Goal: Information Seeking & Learning: Learn about a topic

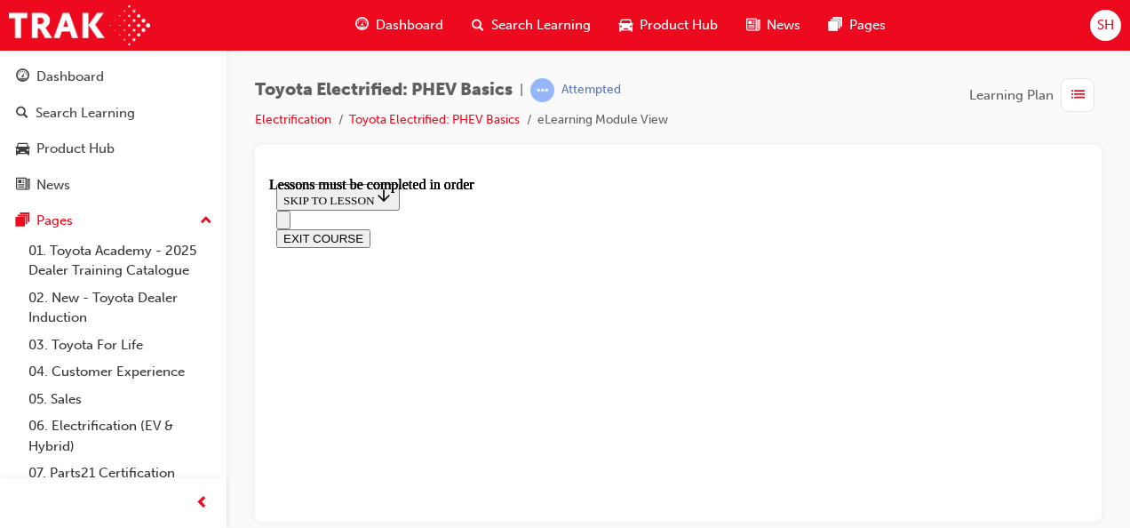
scroll to position [905, 0]
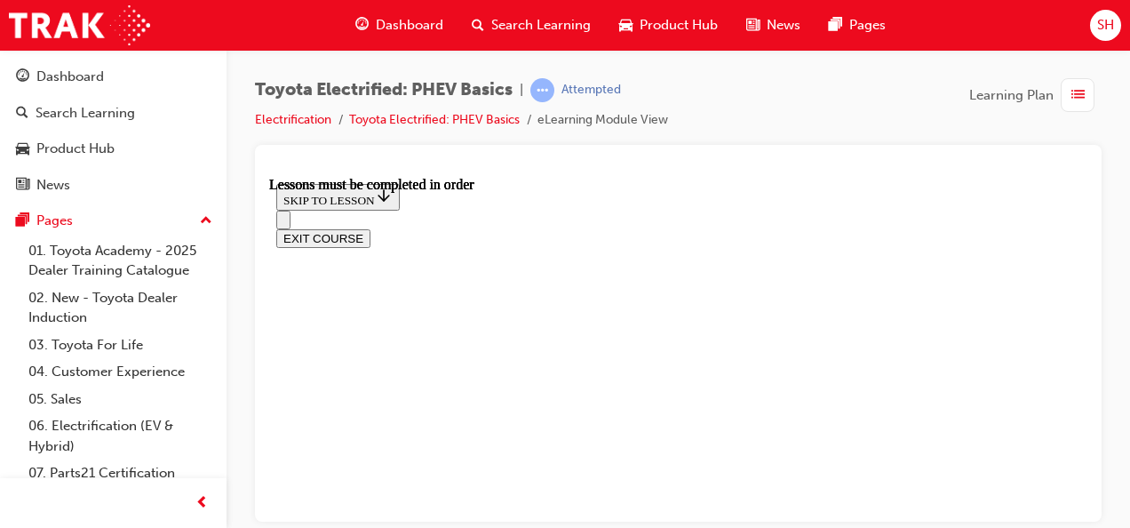
scroll to position [0, 0]
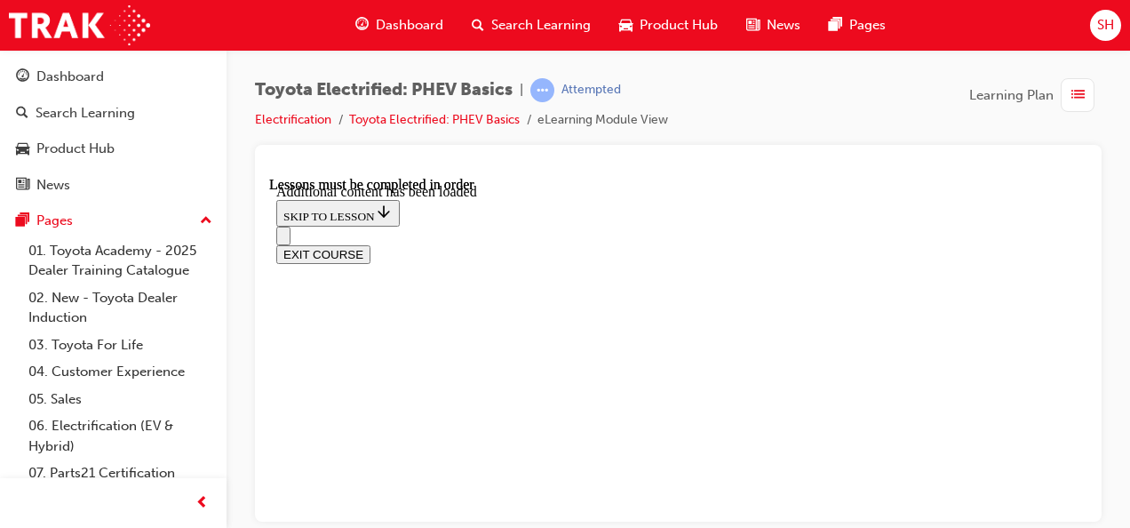
scroll to position [0, 0]
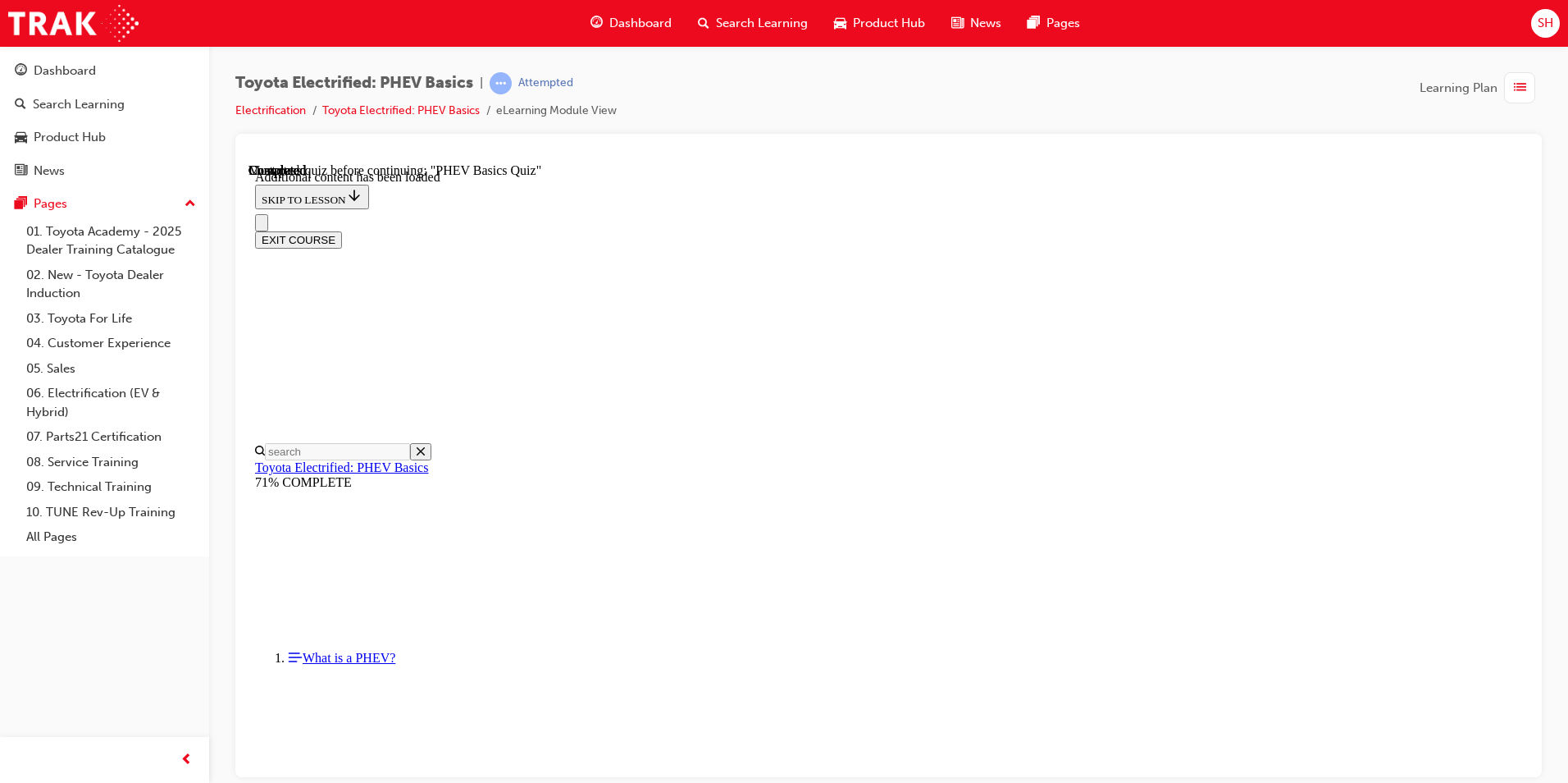
radio input "true"
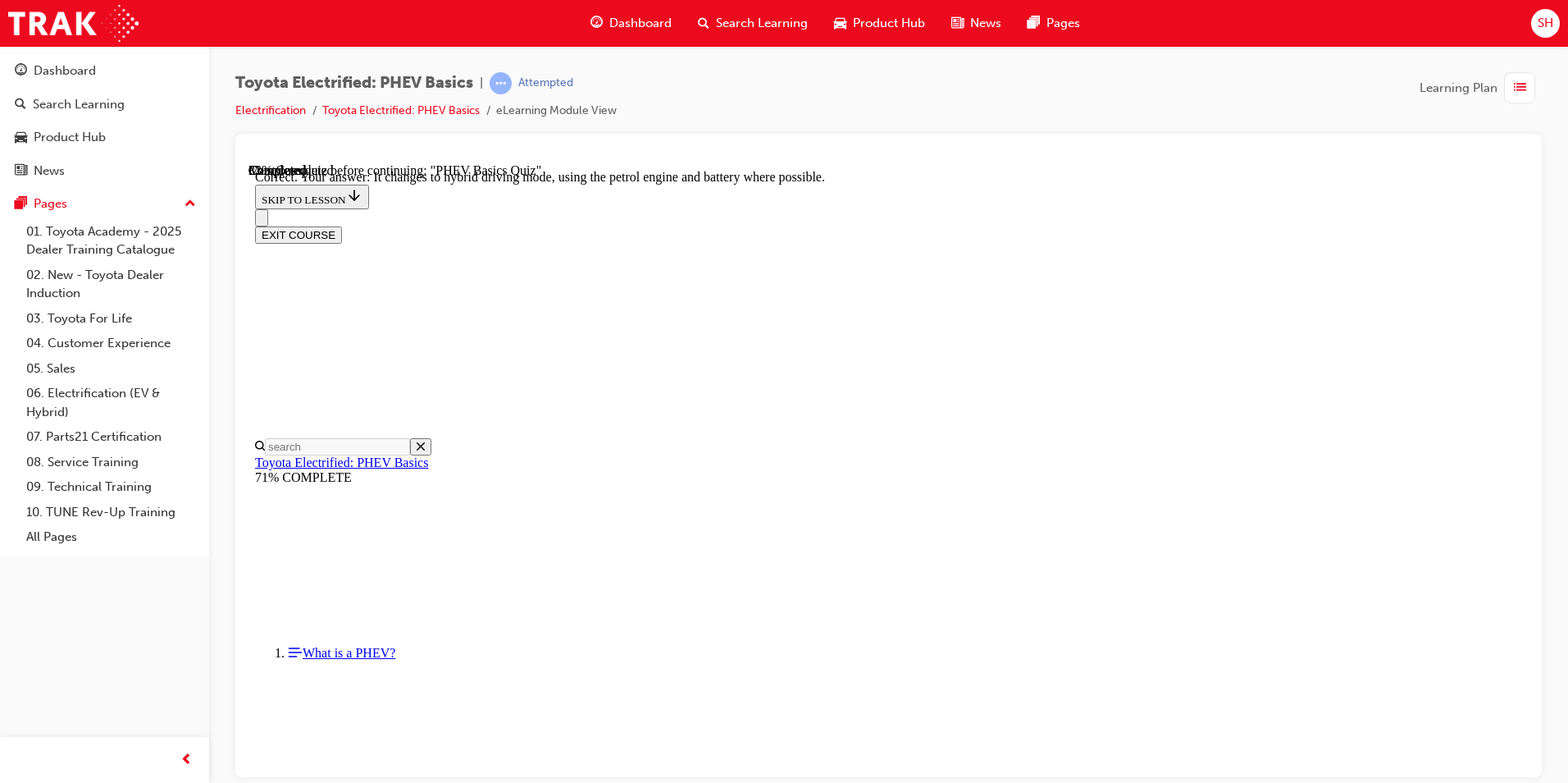
radio input "true"
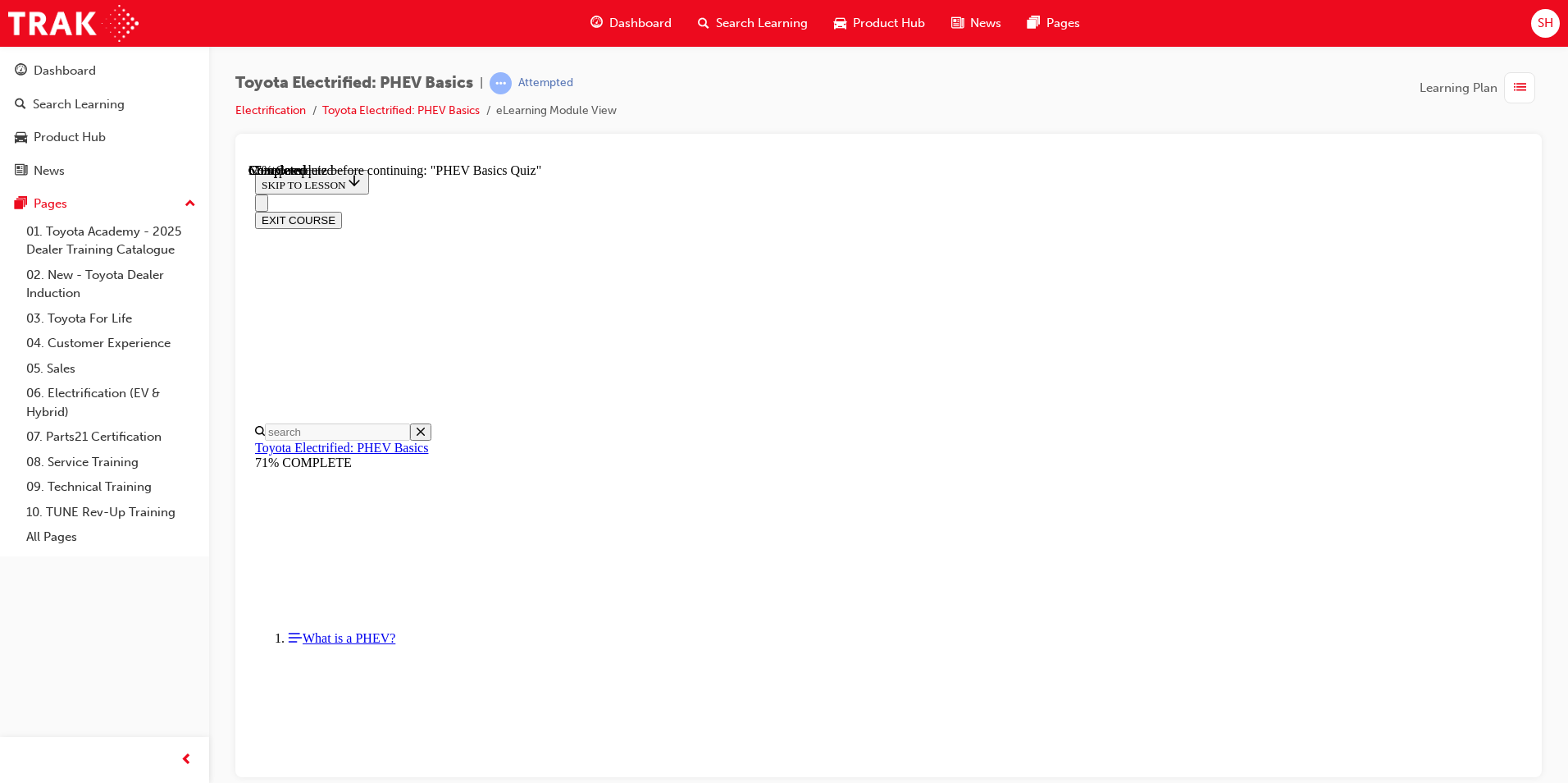
radio input "true"
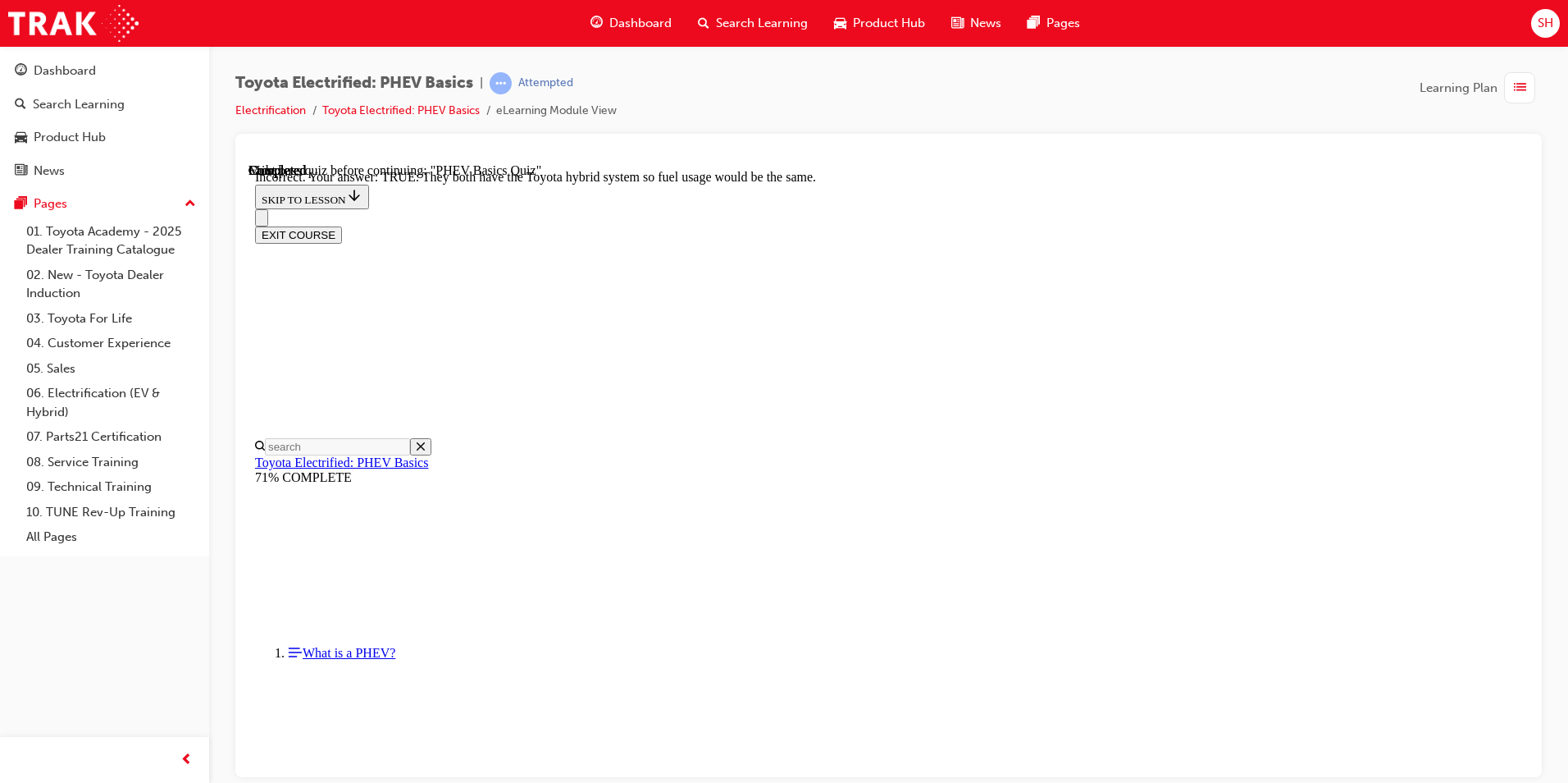
scroll to position [254, 0]
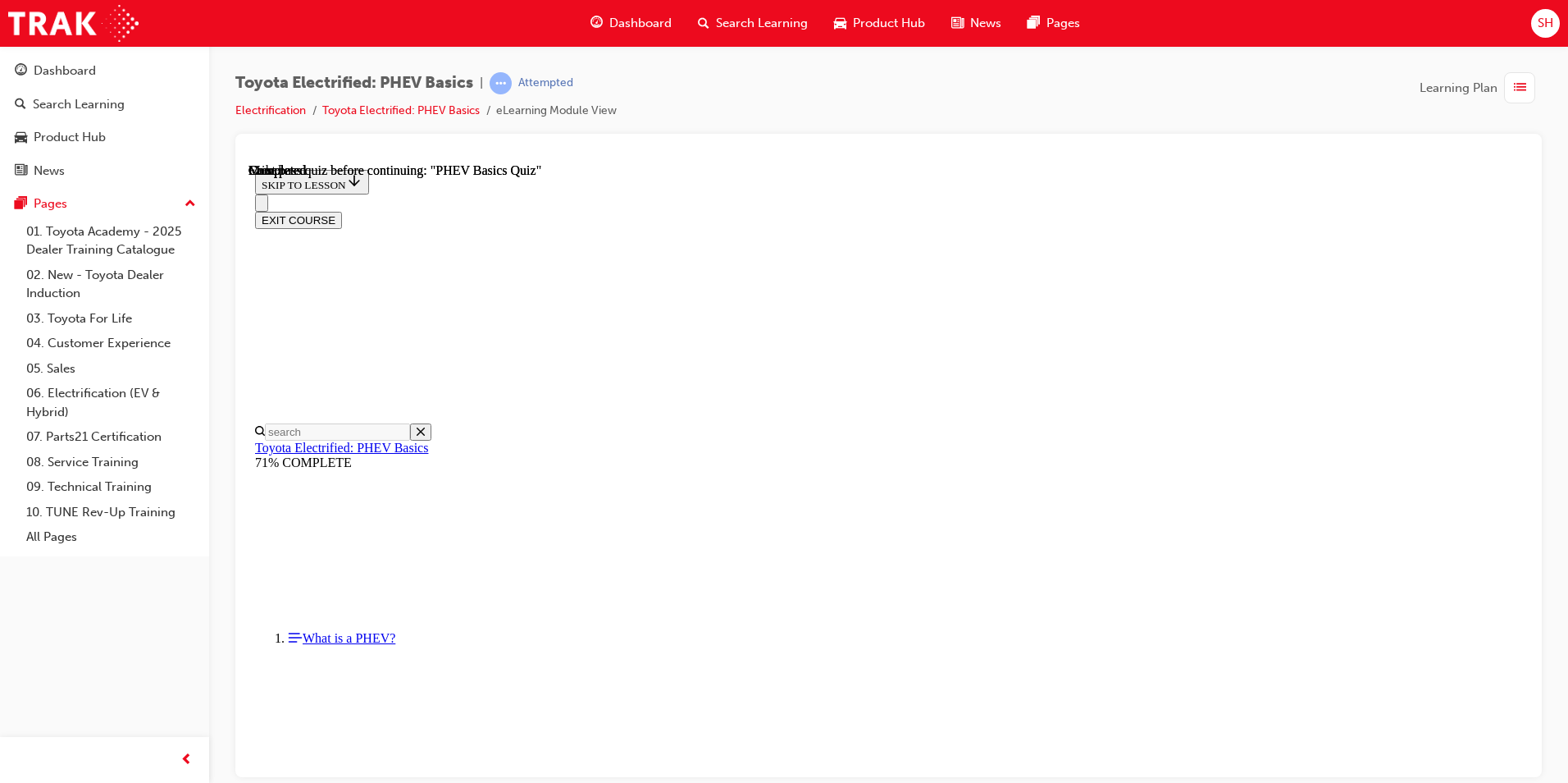
scroll to position [274, 0]
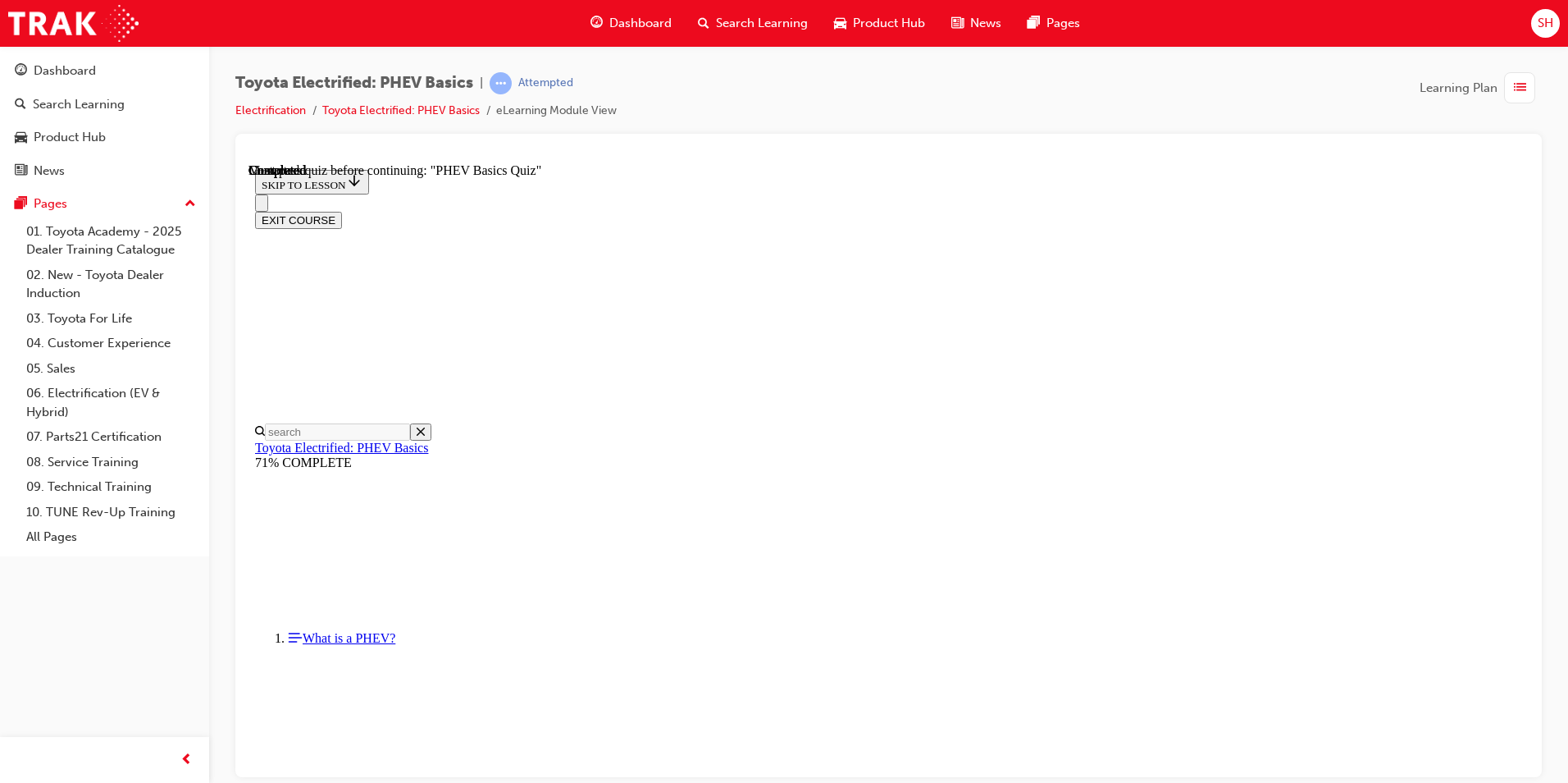
radio input "true"
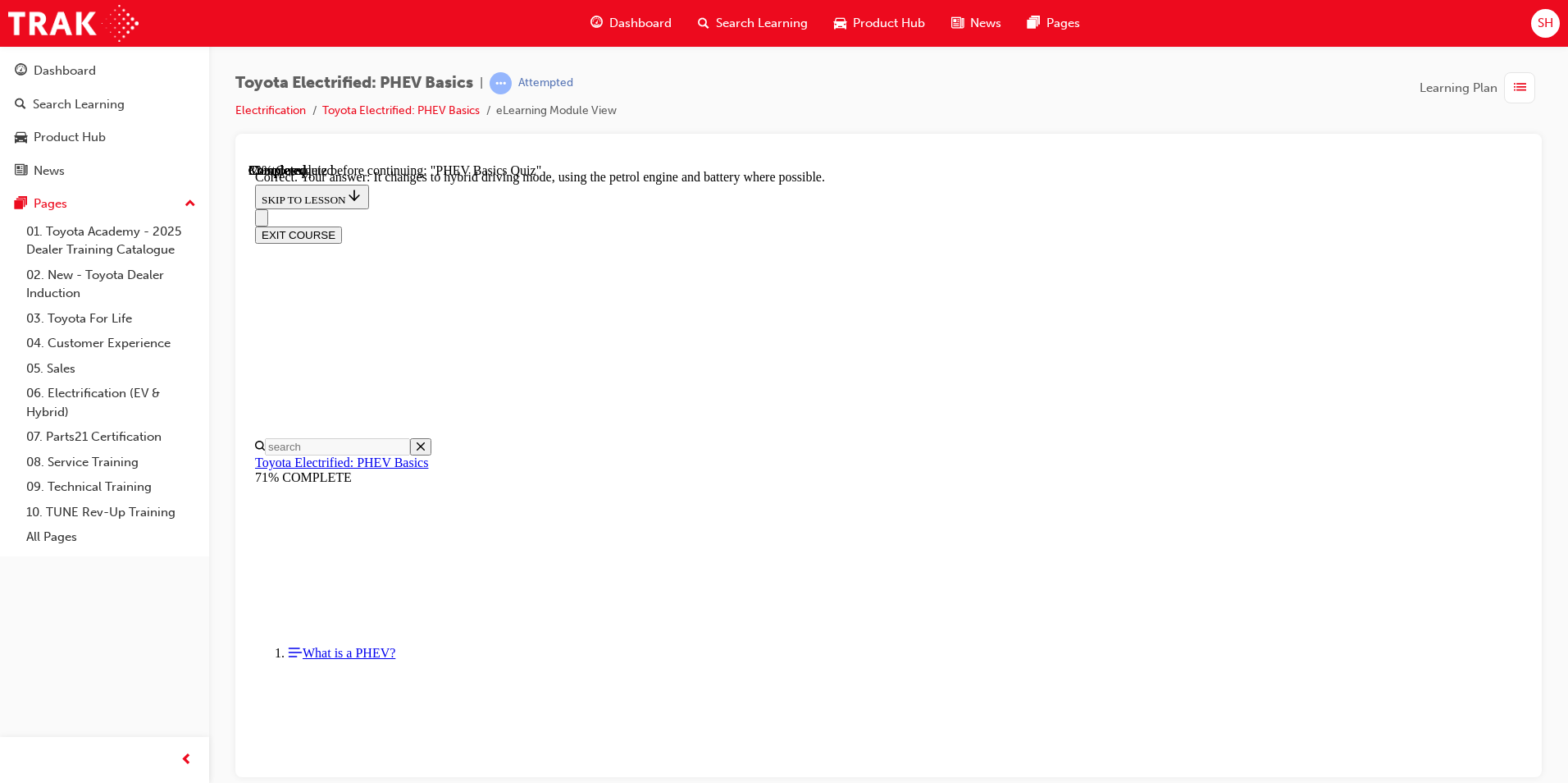
scroll to position [148, 0]
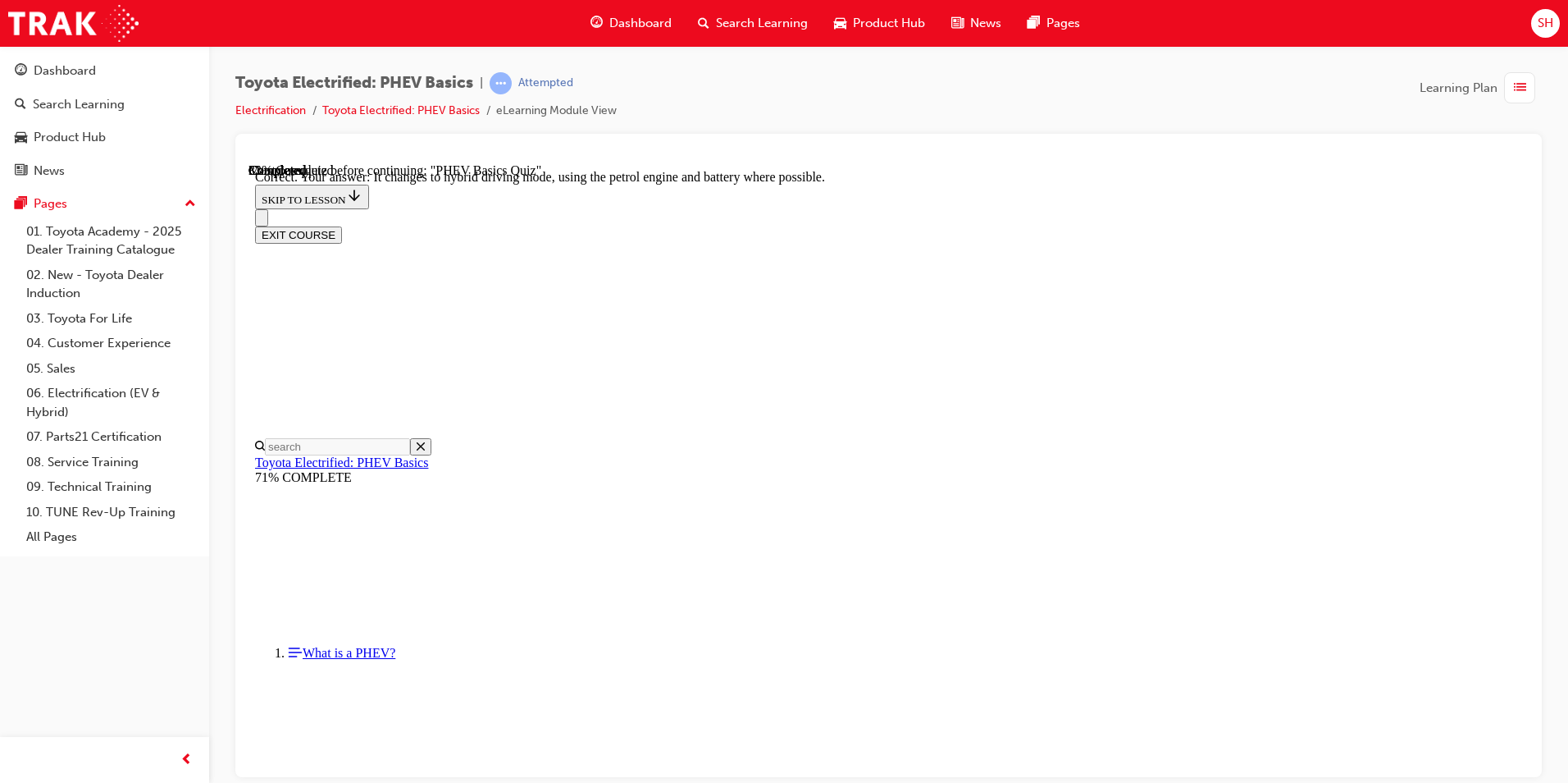
radio input "true"
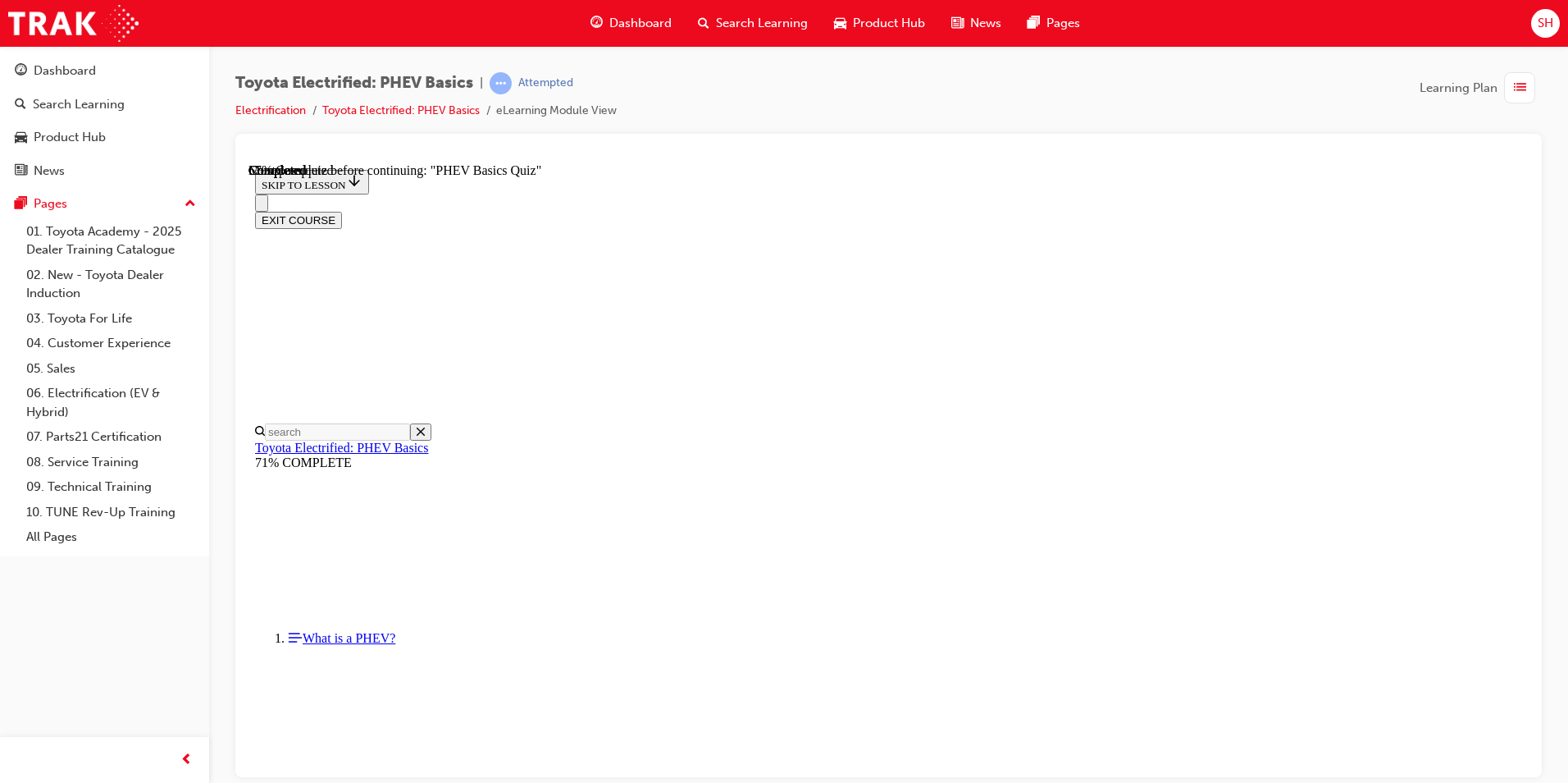
scroll to position [140, 0]
radio input "true"
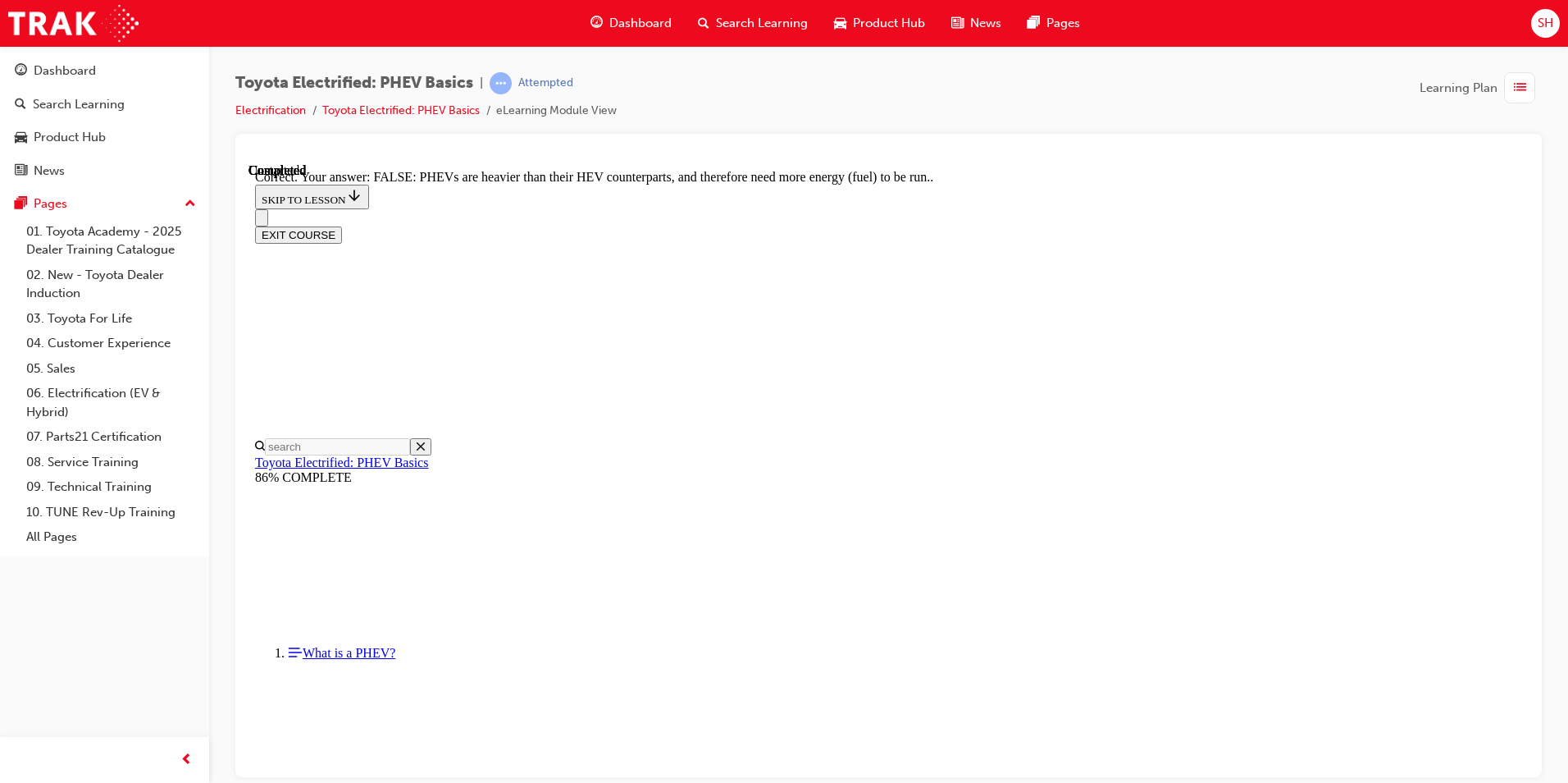
scroll to position [254, 0]
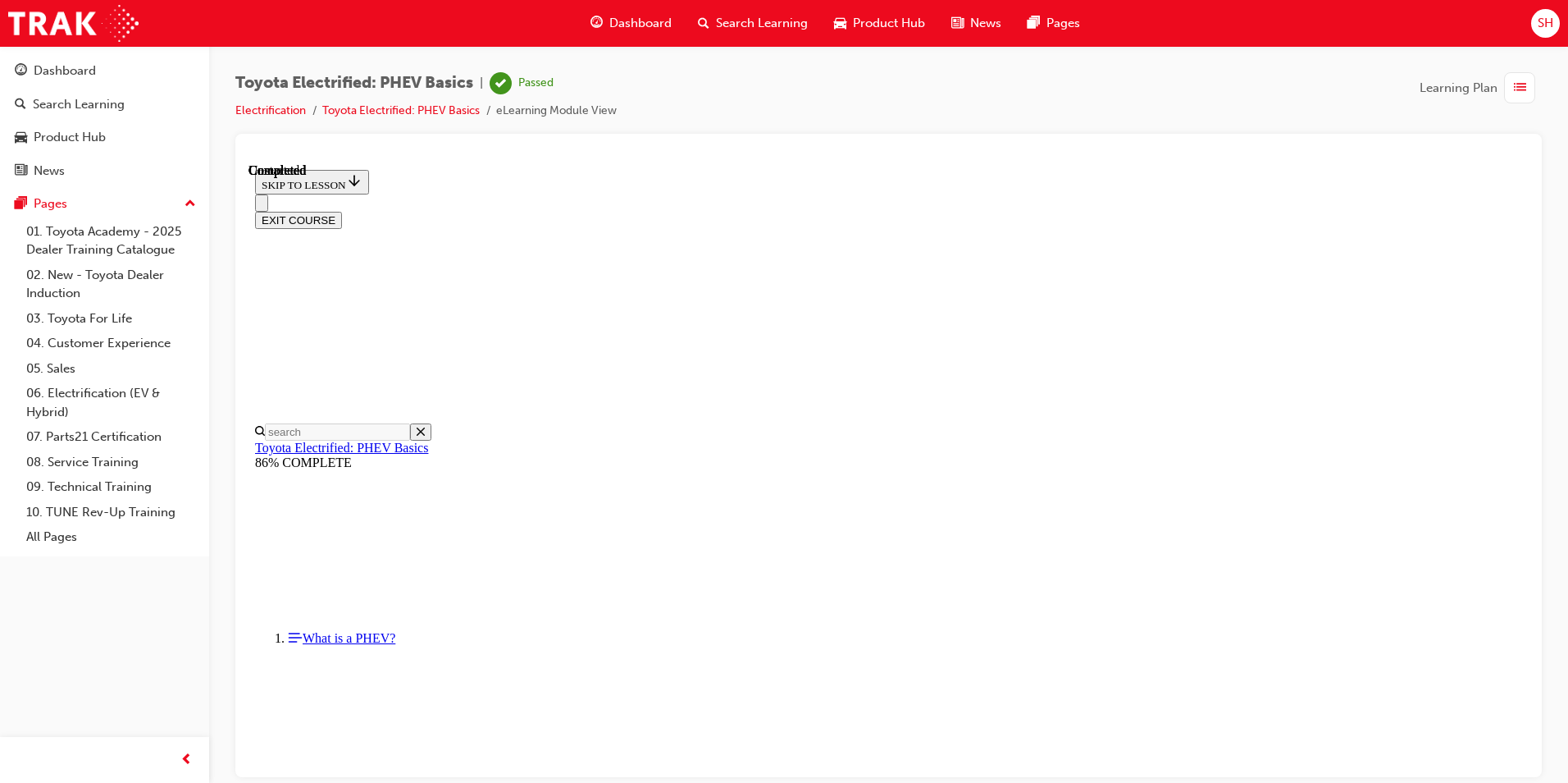
scroll to position [274, 0]
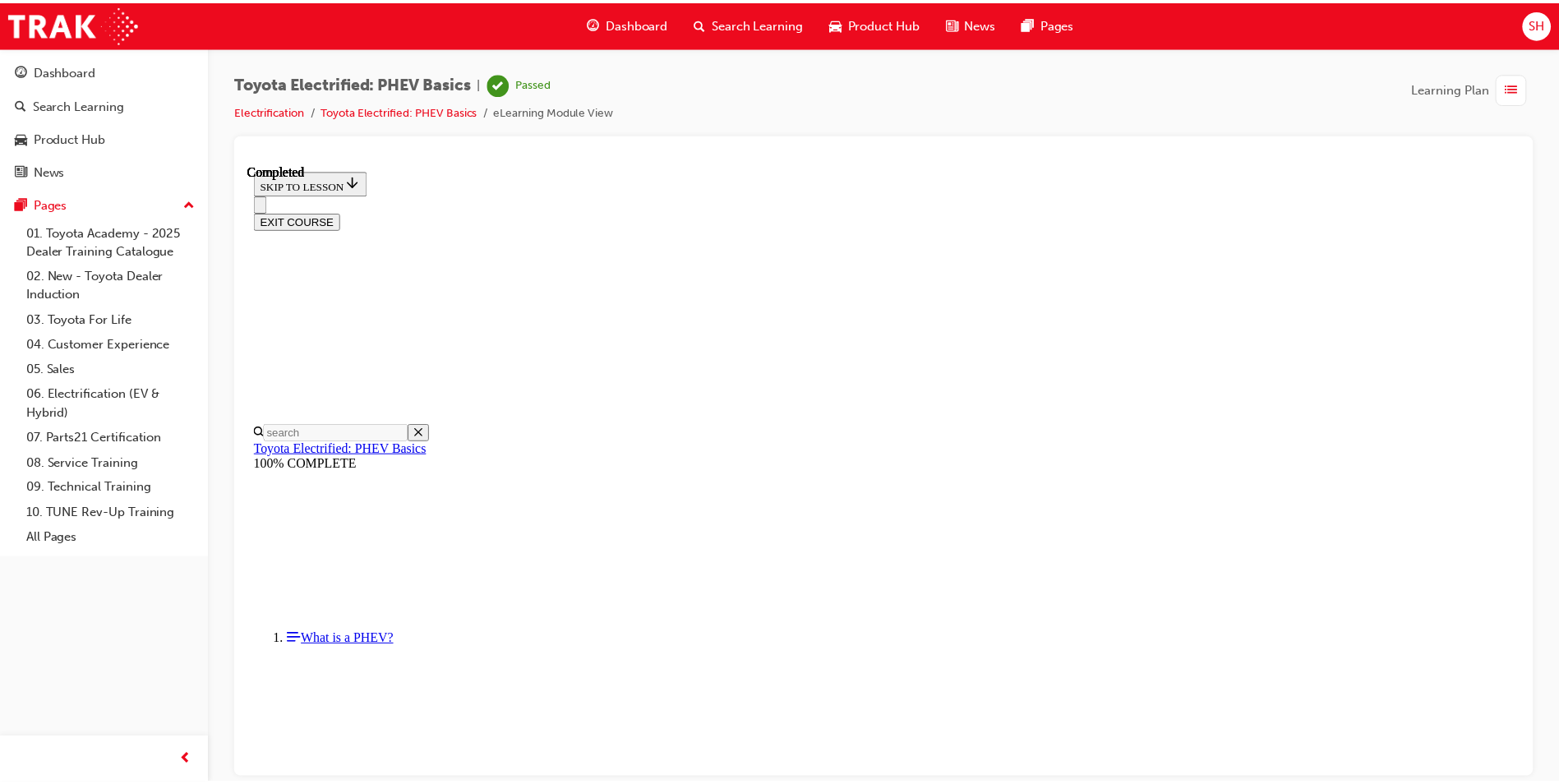
scroll to position [123, 0]
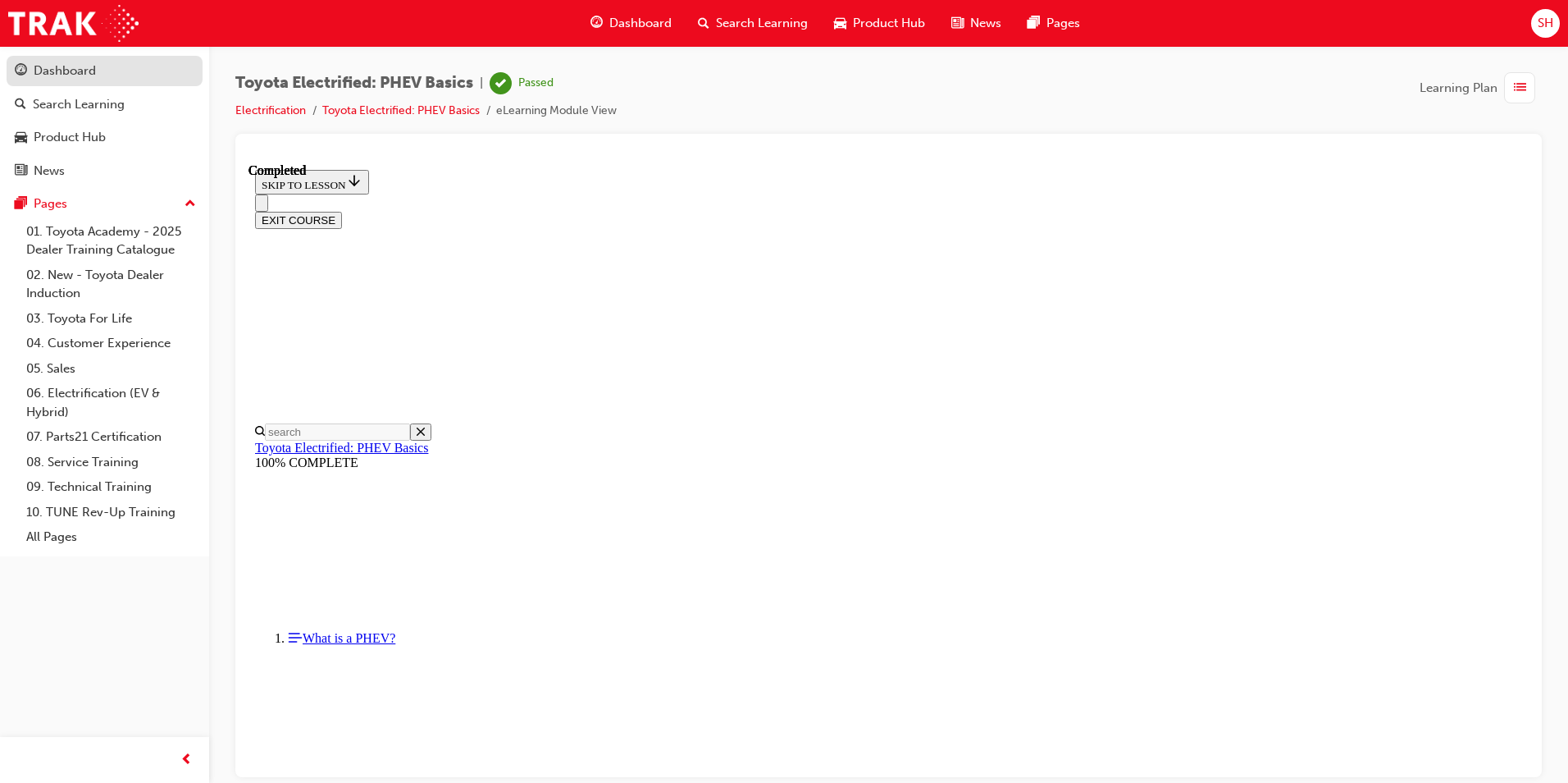
click at [109, 71] on div "Dashboard" at bounding box center [104, 71] width 180 height 20
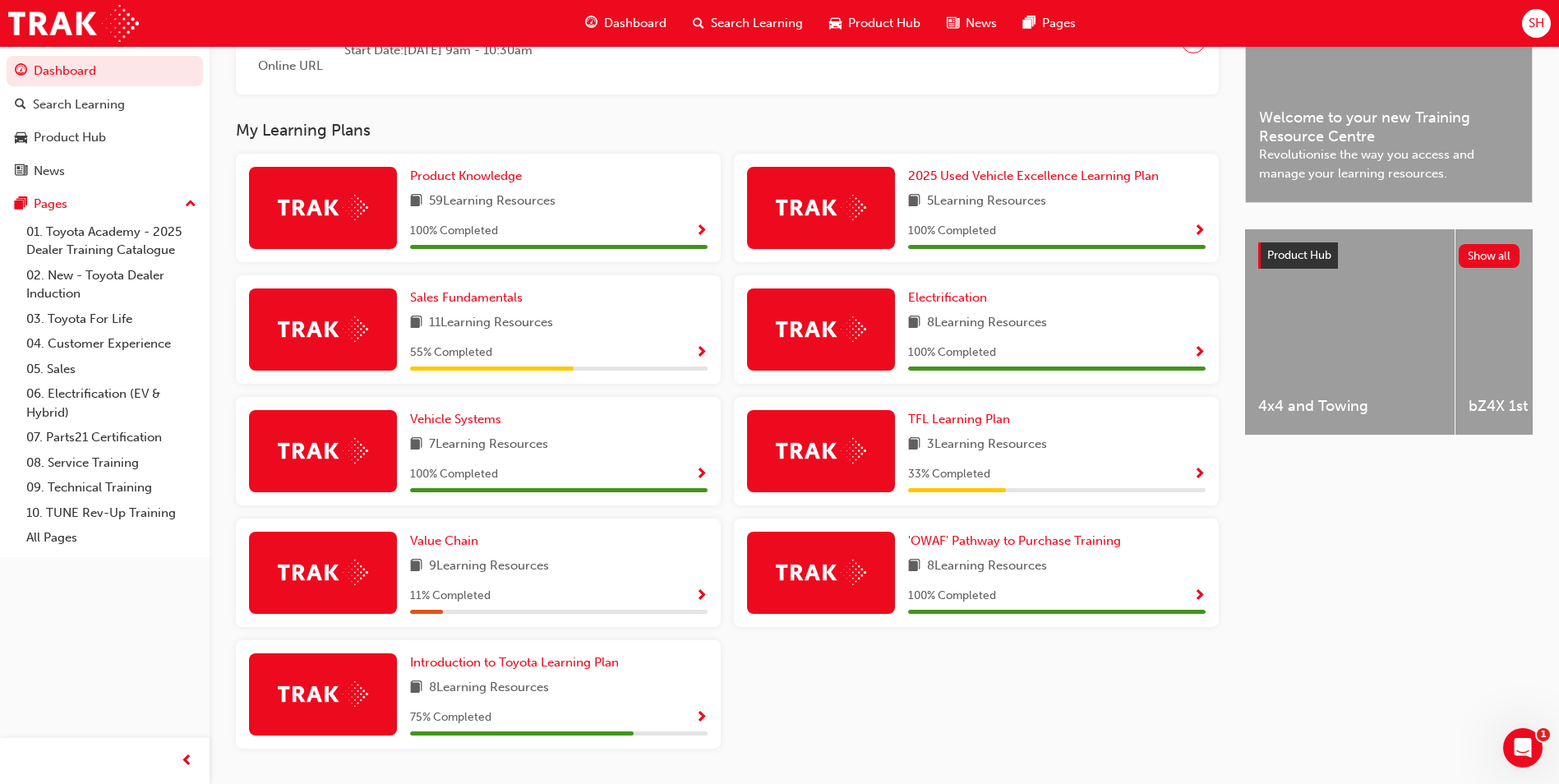
scroll to position [493, 0]
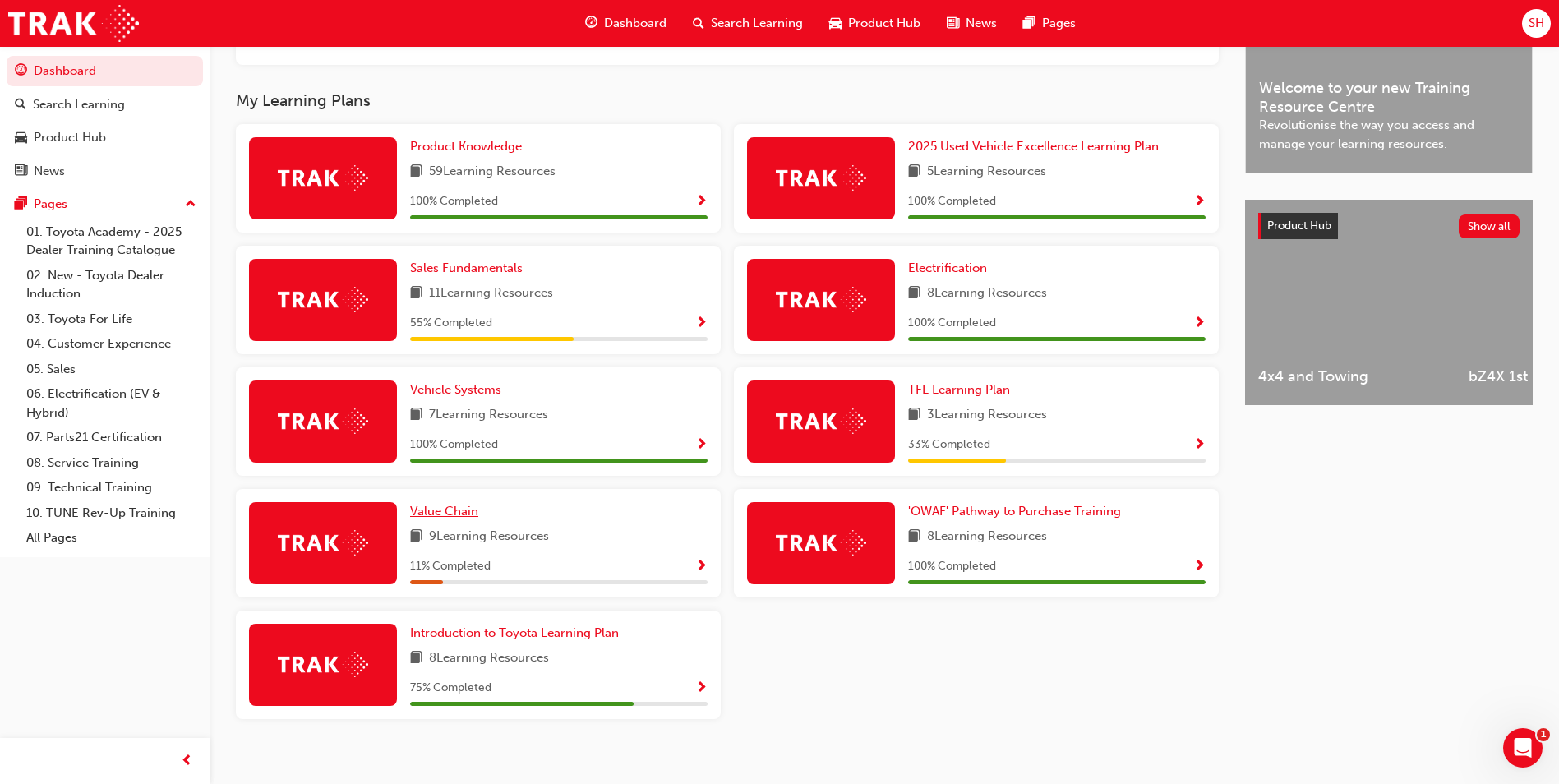
click at [441, 487] on span "Value Chain" at bounding box center [444, 511] width 68 height 15
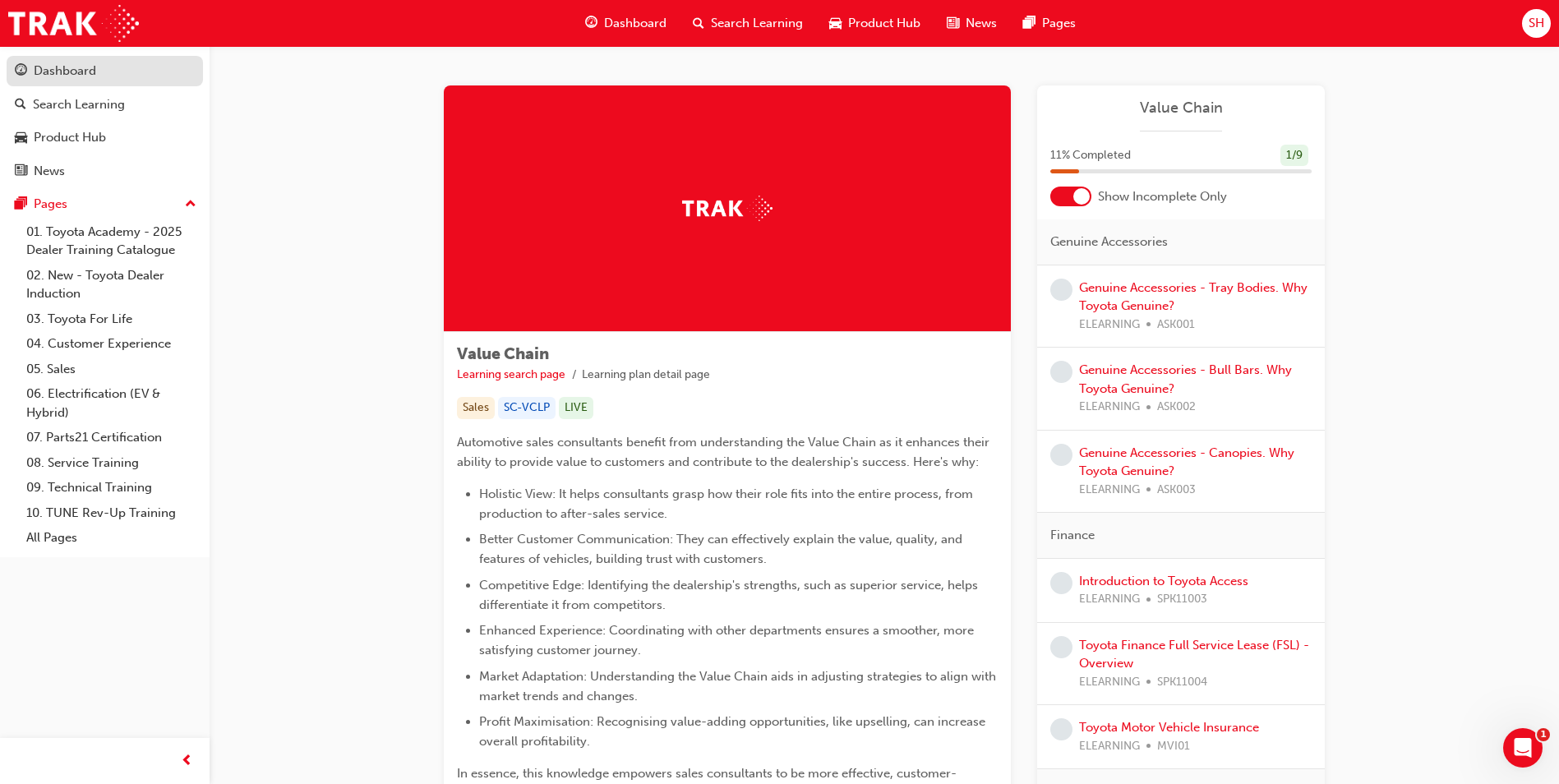
click at [68, 66] on div "Dashboard" at bounding box center [65, 71] width 63 height 18
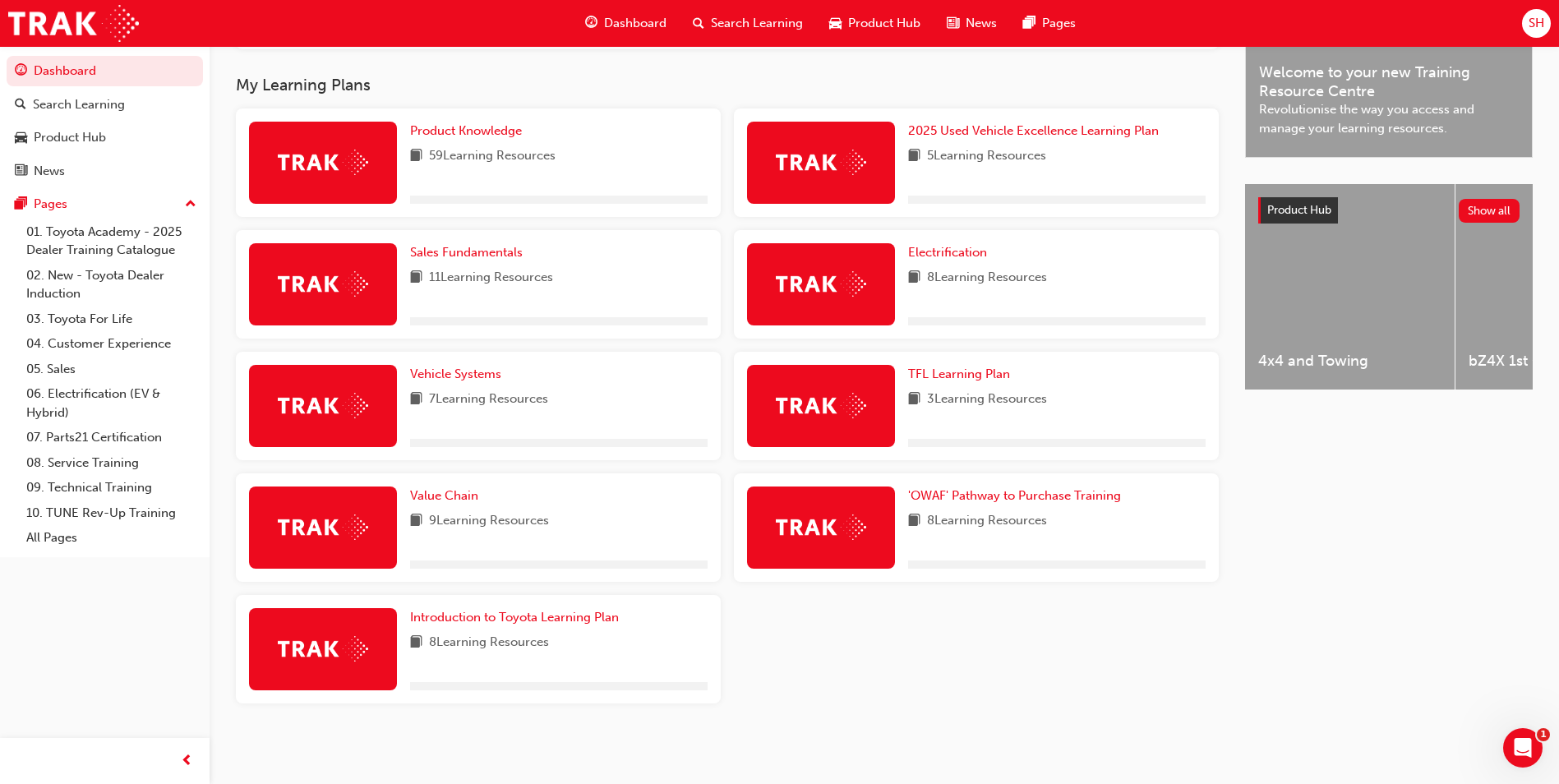
scroll to position [515, 0]
